Goal: Information Seeking & Learning: Learn about a topic

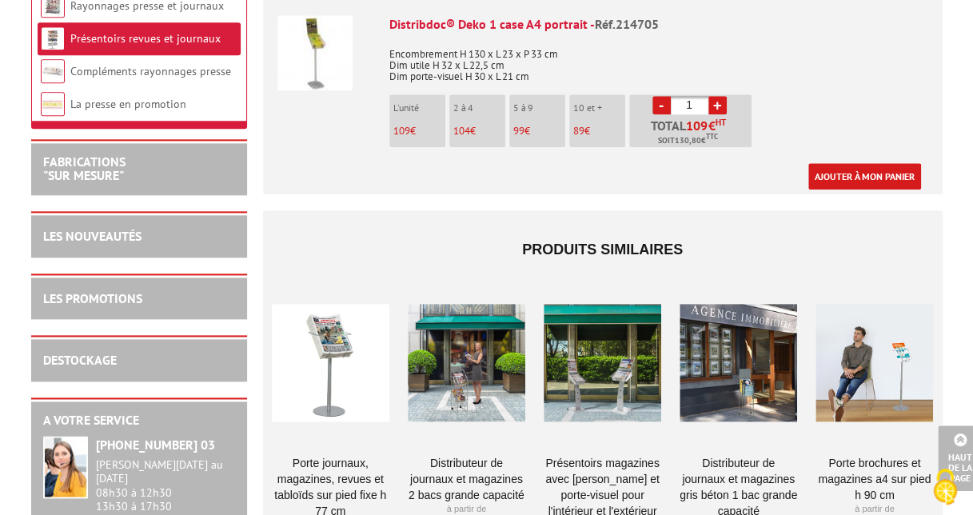
scroll to position [825, 0]
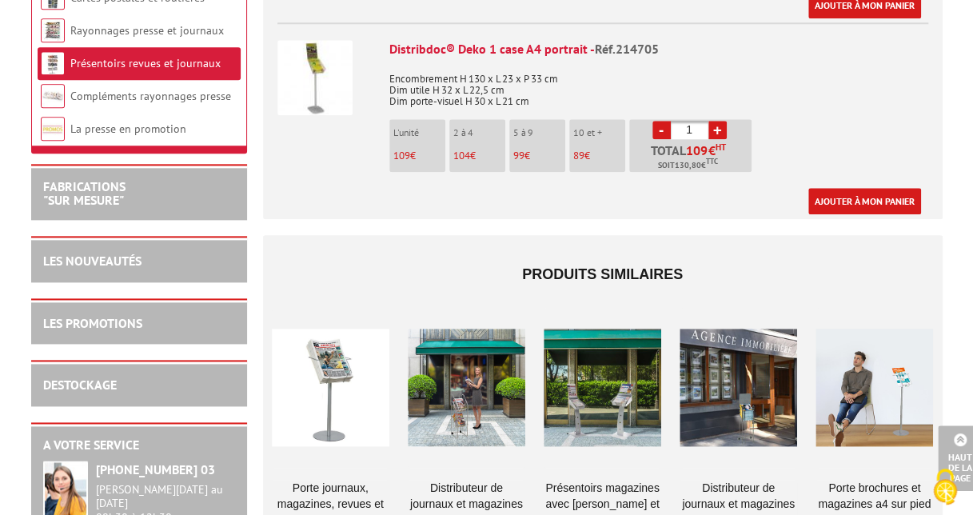
click at [332, 360] on div at bounding box center [330, 388] width 117 height 160
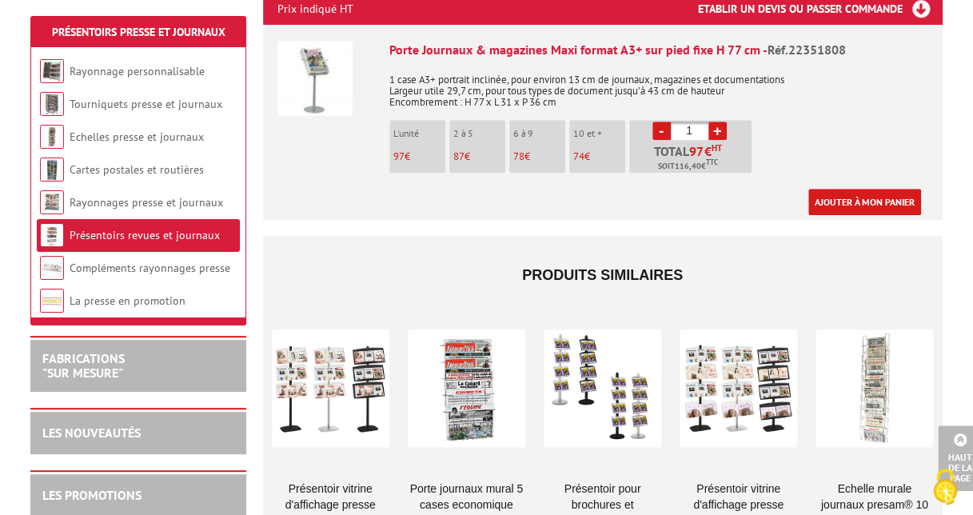
scroll to position [639, 0]
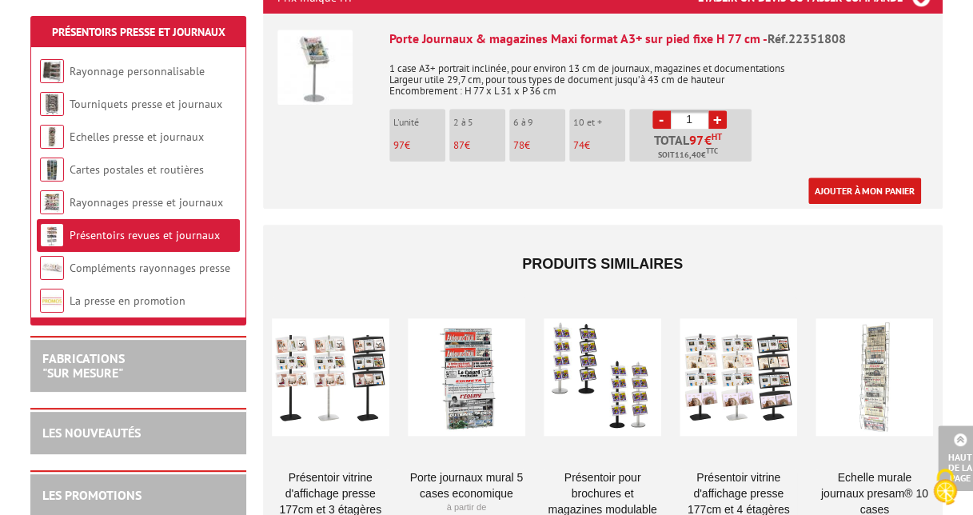
click at [467, 347] on div at bounding box center [466, 377] width 117 height 160
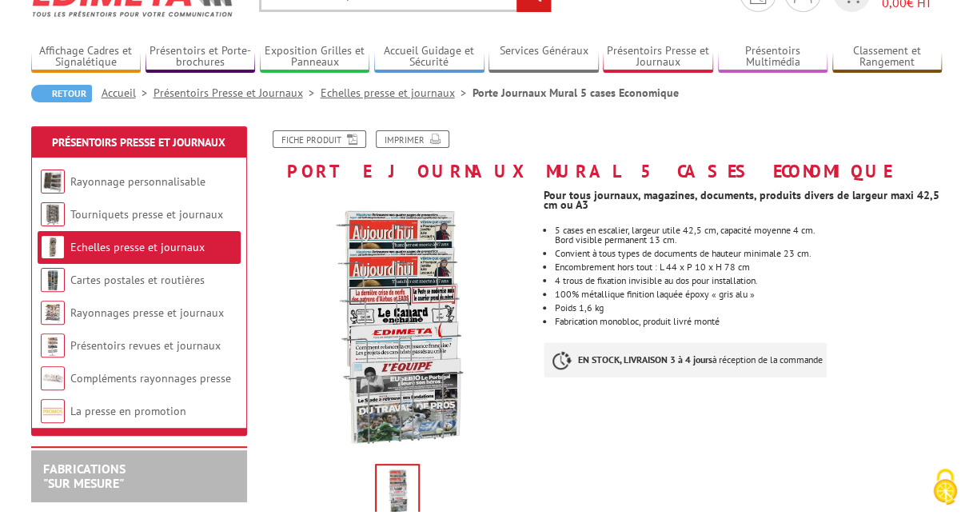
scroll to position [160, 0]
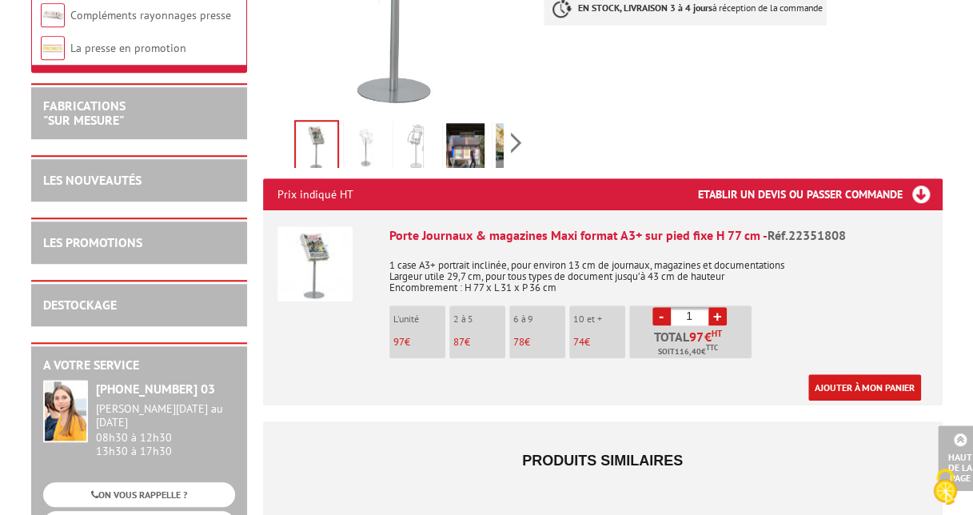
scroll to position [320, 0]
